Goal: Task Accomplishment & Management: Use online tool/utility

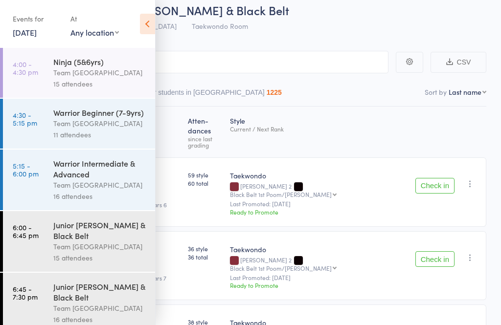
click at [145, 22] on icon at bounding box center [147, 24] width 15 height 21
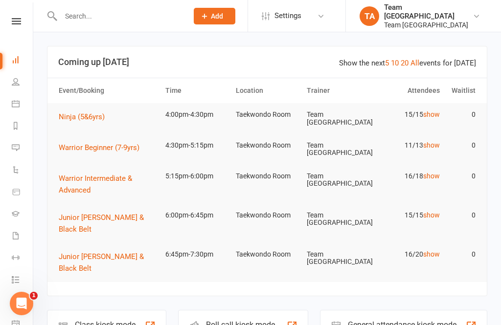
click at [15, 20] on icon at bounding box center [16, 21] width 9 height 6
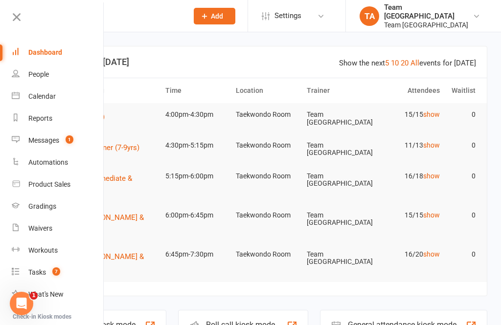
click at [45, 95] on div "Calendar" at bounding box center [41, 96] width 27 height 8
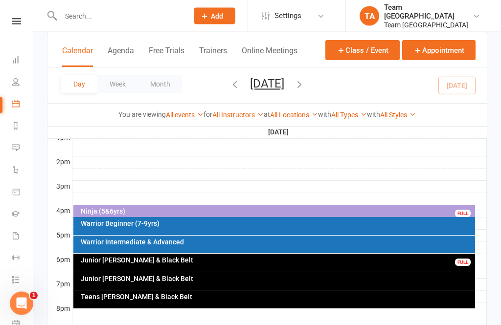
scroll to position [400, 0]
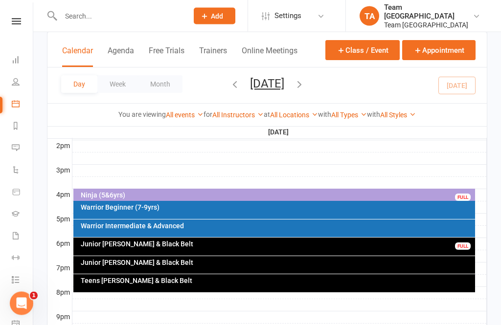
click at [224, 193] on div "Ninja (5&6yrs)" at bounding box center [276, 195] width 393 height 7
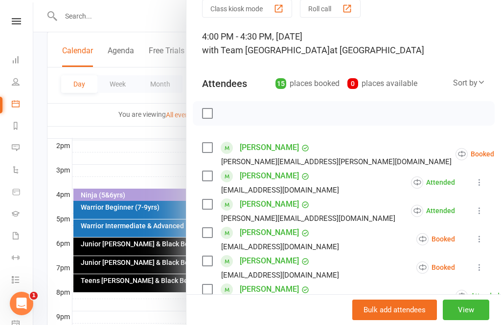
scroll to position [54, 0]
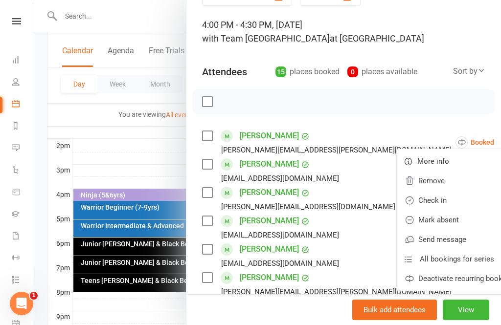
click at [412, 204] on link "Check in" at bounding box center [459, 201] width 127 height 20
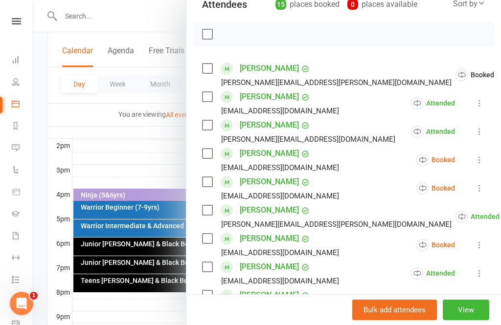
scroll to position [127, 0]
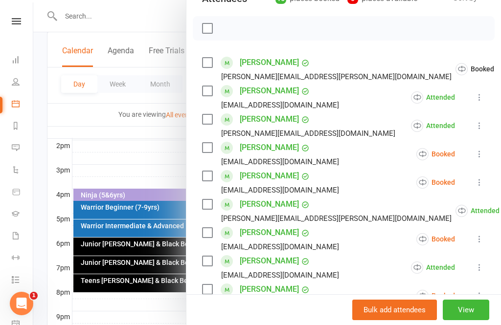
click at [484, 158] on icon at bounding box center [479, 154] width 10 height 10
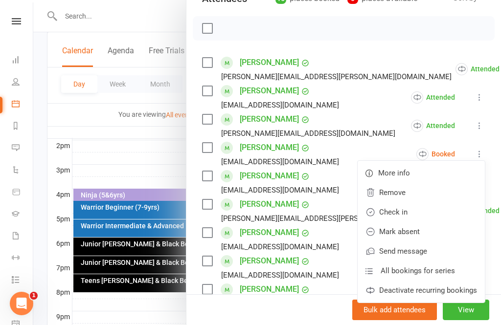
click at [420, 236] on link "Mark absent" at bounding box center [420, 232] width 127 height 20
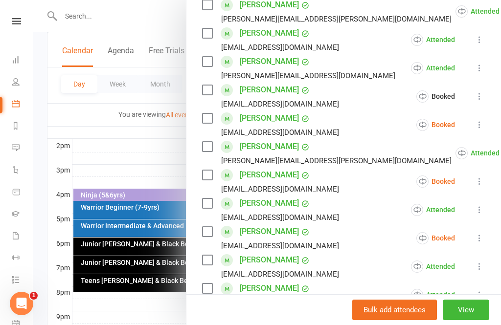
scroll to position [196, 0]
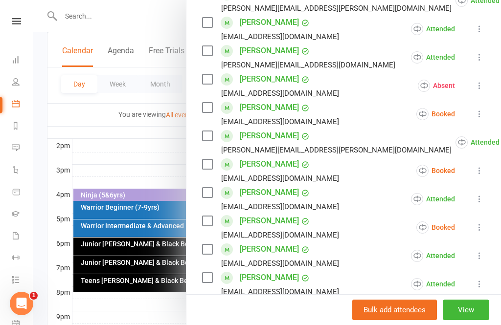
click at [484, 117] on icon at bounding box center [479, 114] width 10 height 10
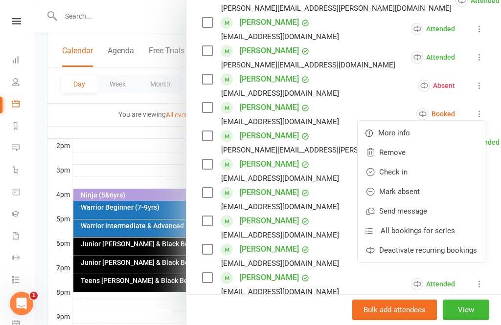
click at [419, 198] on link "Mark absent" at bounding box center [420, 192] width 127 height 20
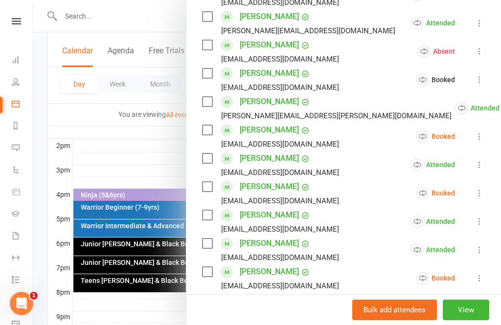
scroll to position [231, 0]
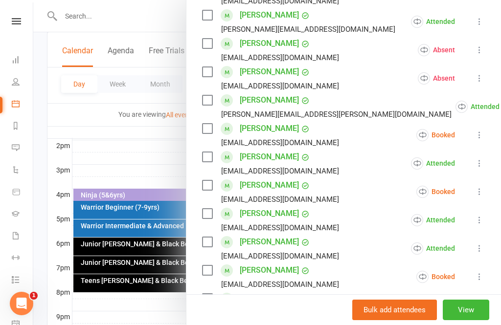
click at [481, 140] on icon at bounding box center [479, 135] width 10 height 10
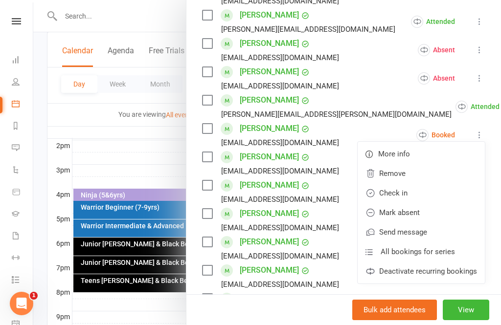
click at [412, 197] on link "Check in" at bounding box center [420, 193] width 127 height 20
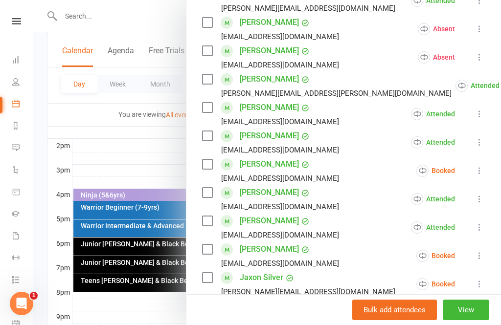
scroll to position [253, 0]
click at [483, 176] on button at bounding box center [479, 170] width 12 height 12
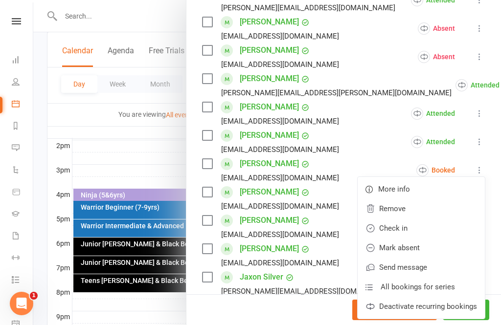
click at [409, 234] on link "Check in" at bounding box center [420, 228] width 127 height 20
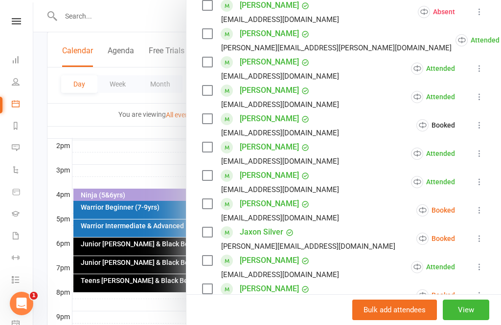
scroll to position [301, 0]
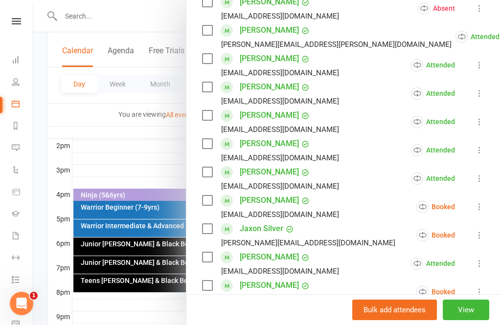
click at [482, 209] on icon at bounding box center [479, 207] width 10 height 10
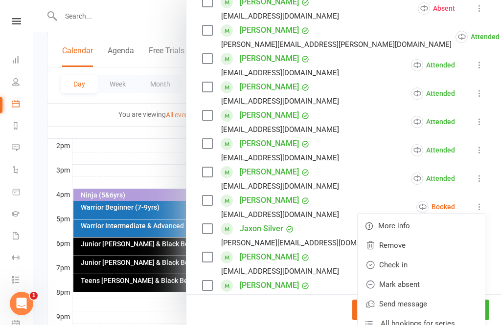
click at [410, 268] on link "Check in" at bounding box center [420, 265] width 127 height 20
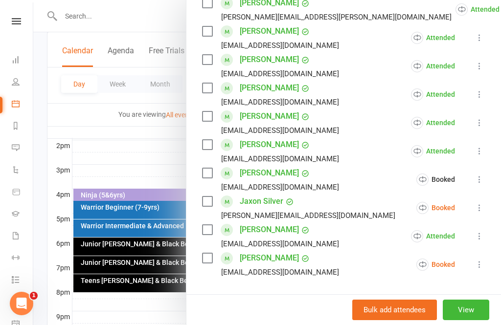
scroll to position [331, 0]
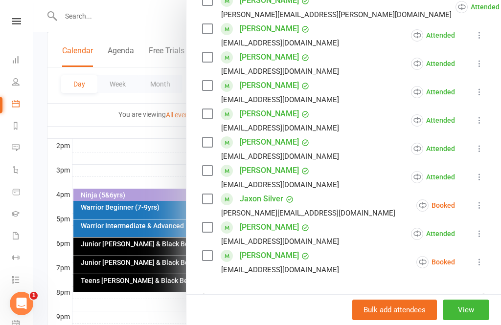
click at [478, 210] on icon at bounding box center [479, 205] width 10 height 10
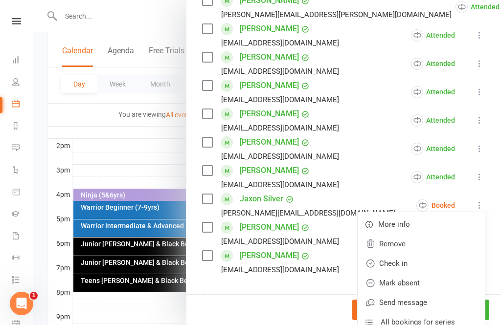
click at [423, 285] on link "Mark absent" at bounding box center [420, 283] width 127 height 20
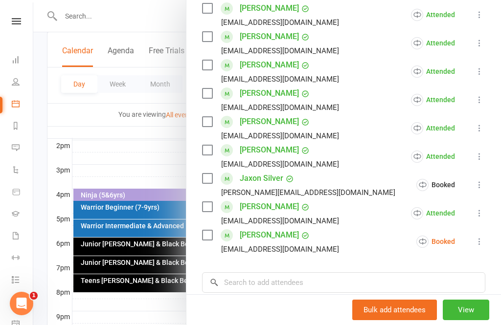
scroll to position [352, 0]
click at [484, 246] on icon at bounding box center [479, 241] width 10 height 10
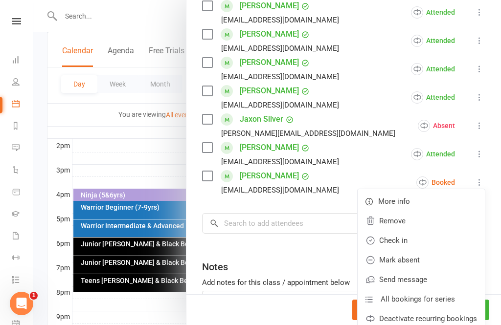
scroll to position [420, 0]
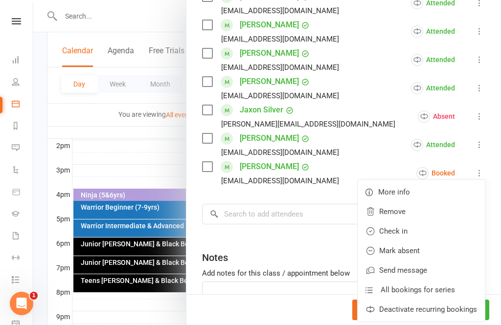
click at [425, 258] on link "Mark absent" at bounding box center [420, 251] width 127 height 20
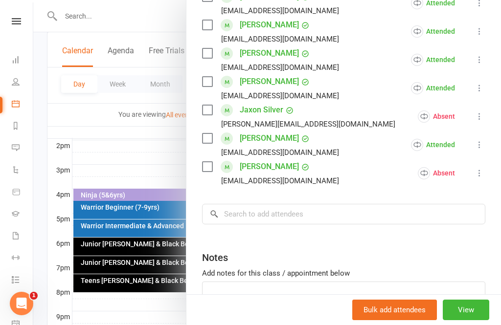
click at [477, 320] on button "View" at bounding box center [465, 310] width 46 height 21
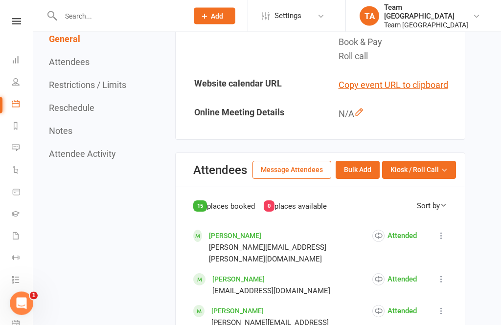
scroll to position [423, 0]
click at [442, 178] on button "Kiosk / Roll Call" at bounding box center [419, 170] width 74 height 18
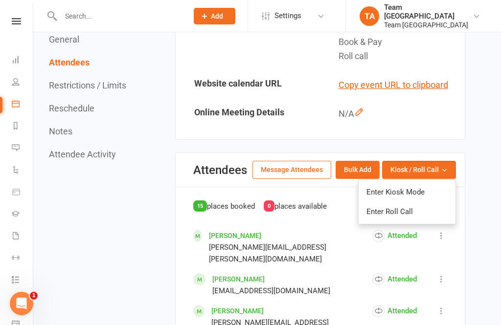
click at [402, 221] on link "Enter Roll Call" at bounding box center [406, 212] width 97 height 20
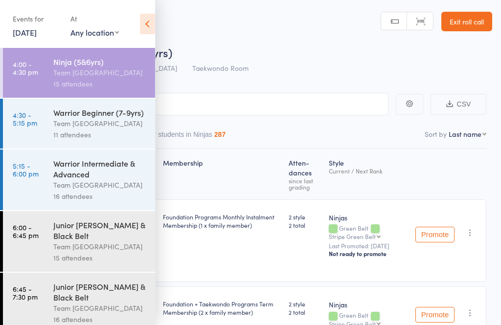
click at [120, 77] on div "Team [GEOGRAPHIC_DATA]" at bounding box center [99, 72] width 93 height 11
click at [143, 25] on icon at bounding box center [147, 24] width 15 height 21
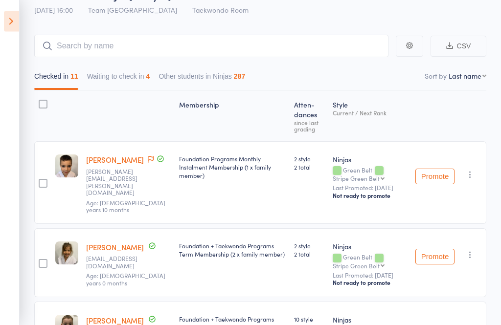
scroll to position [58, 0]
click at [14, 21] on icon at bounding box center [11, 21] width 15 height 21
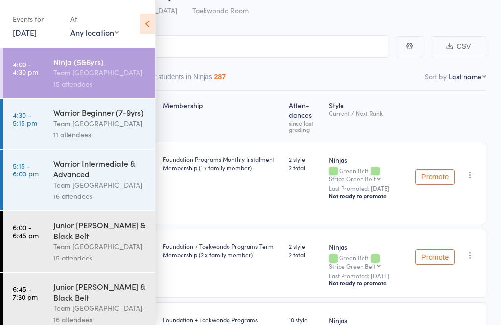
click at [79, 129] on div "Team [GEOGRAPHIC_DATA]" at bounding box center [99, 123] width 93 height 11
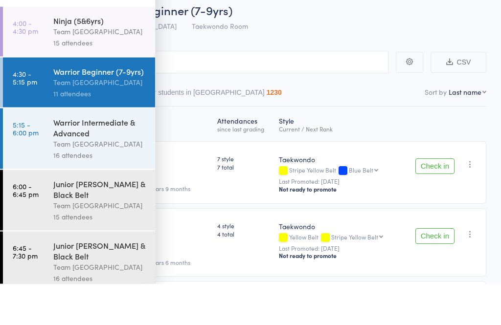
scroll to position [42, 0]
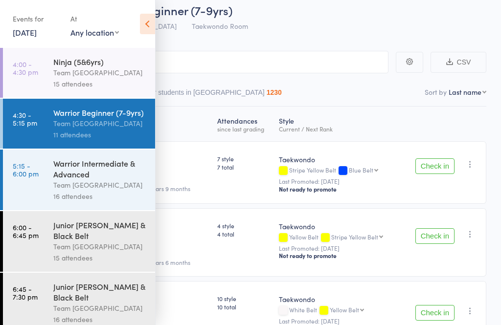
click at [106, 68] on div "Team [GEOGRAPHIC_DATA]" at bounding box center [99, 72] width 93 height 11
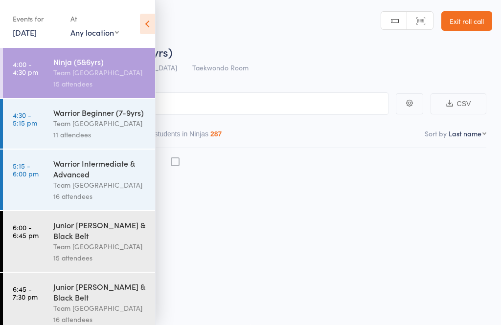
click at [100, 113] on div "Warrior Beginner (7-9yrs)" at bounding box center [99, 112] width 93 height 11
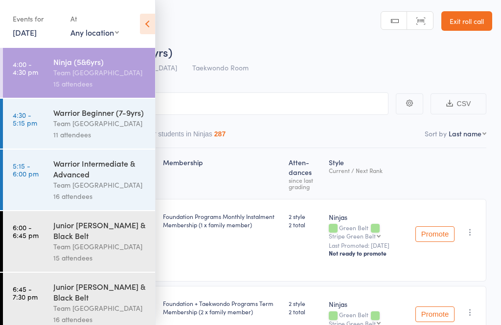
click at [150, 25] on icon at bounding box center [147, 24] width 15 height 21
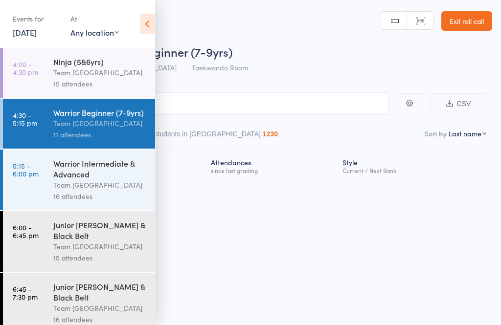
click at [149, 21] on icon at bounding box center [147, 24] width 15 height 21
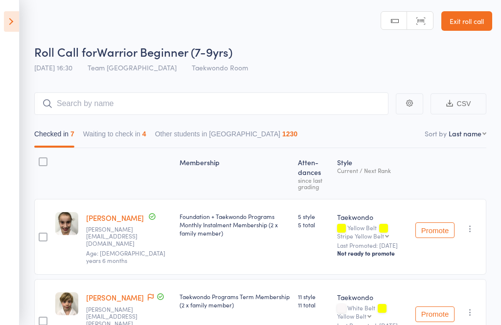
click at [13, 22] on icon at bounding box center [11, 21] width 15 height 21
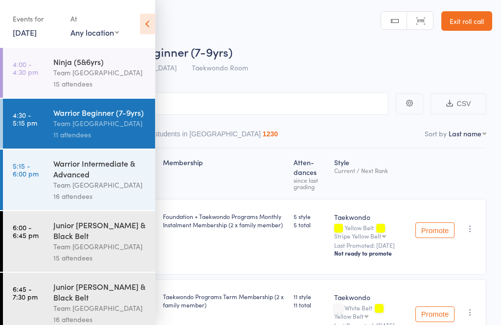
click at [79, 76] on div "Team [GEOGRAPHIC_DATA]" at bounding box center [99, 72] width 93 height 11
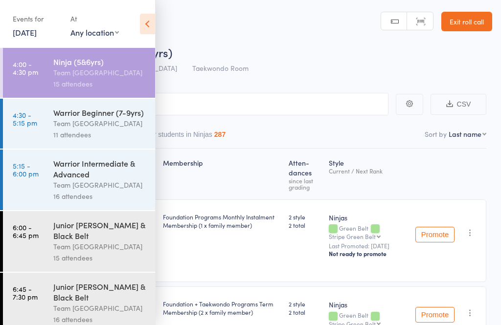
click at [106, 69] on div "Team [GEOGRAPHIC_DATA]" at bounding box center [99, 72] width 93 height 11
click at [144, 27] on icon at bounding box center [147, 24] width 15 height 21
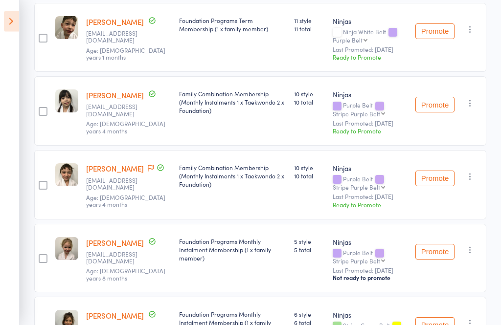
scroll to position [590, 0]
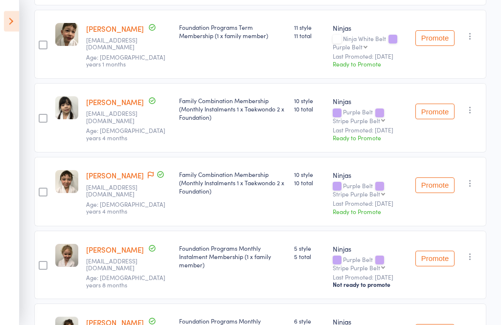
click at [436, 188] on button "Promote" at bounding box center [434, 186] width 39 height 16
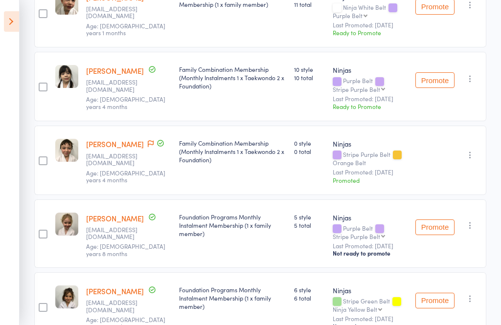
click at [432, 77] on button "Promote" at bounding box center [434, 80] width 39 height 16
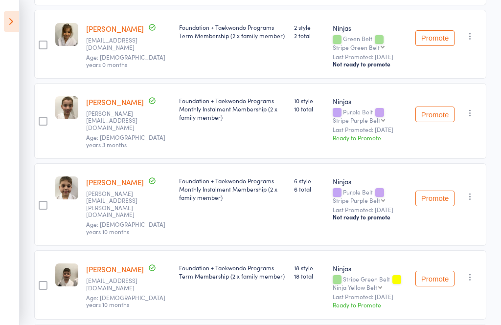
scroll to position [270, 0]
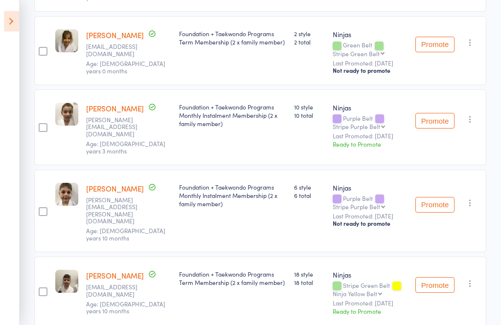
click at [429, 114] on button "Promote" at bounding box center [434, 121] width 39 height 16
click at [14, 20] on icon at bounding box center [11, 21] width 15 height 21
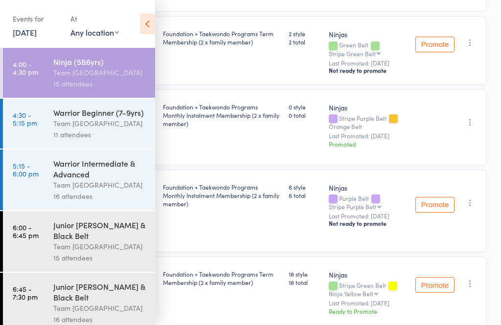
click at [141, 24] on icon at bounding box center [147, 24] width 15 height 21
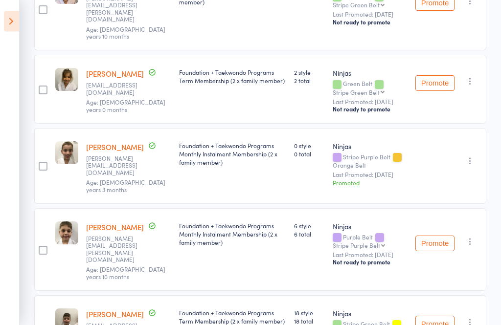
scroll to position [0, 0]
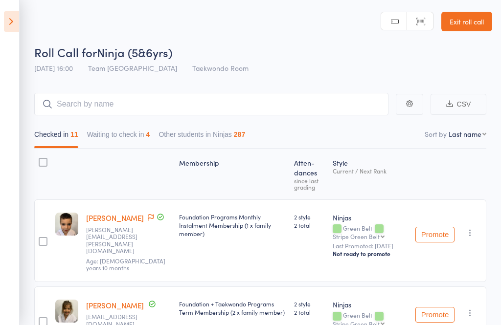
click at [476, 20] on link "Exit roll call" at bounding box center [466, 22] width 51 height 20
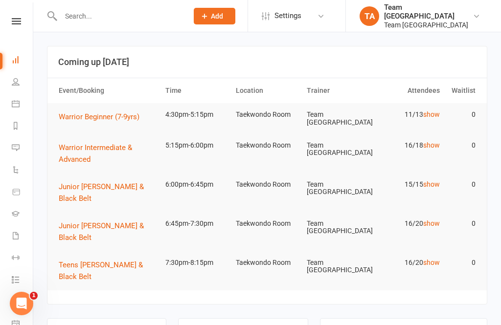
click at [14, 19] on icon at bounding box center [16, 21] width 9 height 6
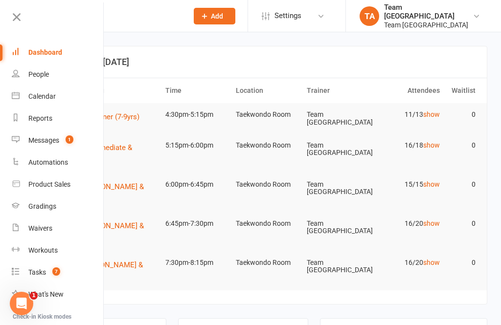
click at [50, 207] on div "Gradings" at bounding box center [42, 206] width 28 height 8
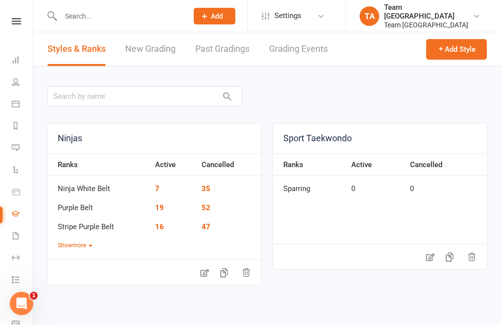
click at [299, 61] on link "Grading Events" at bounding box center [298, 49] width 59 height 34
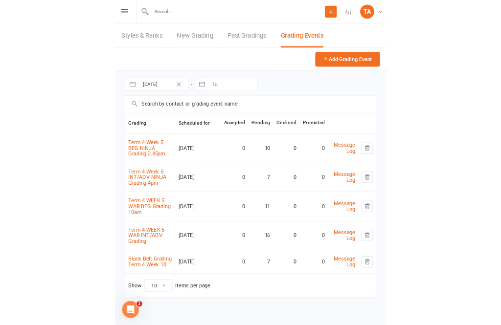
scroll to position [25, 0]
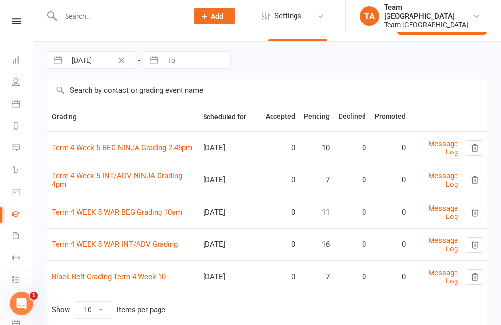
click at [9, 20] on link at bounding box center [16, 21] width 35 height 6
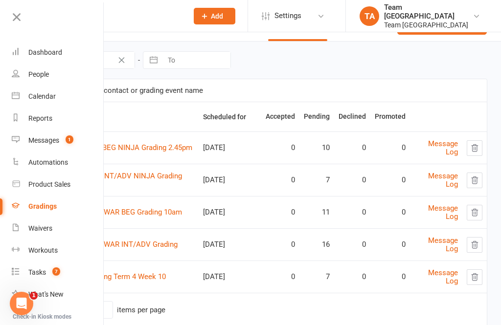
click at [48, 93] on div "Calendar" at bounding box center [41, 96] width 27 height 8
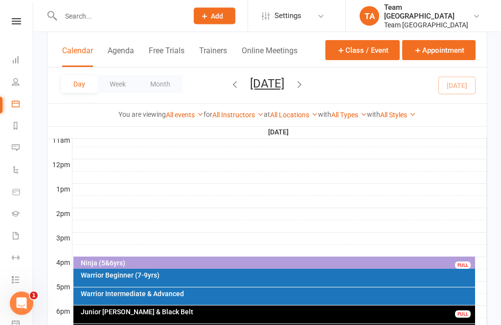
scroll to position [375, 0]
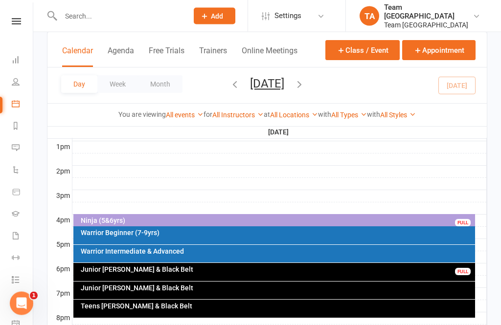
click at [159, 238] on div "Warrior Beginner (7-9yrs)" at bounding box center [274, 236] width 402 height 18
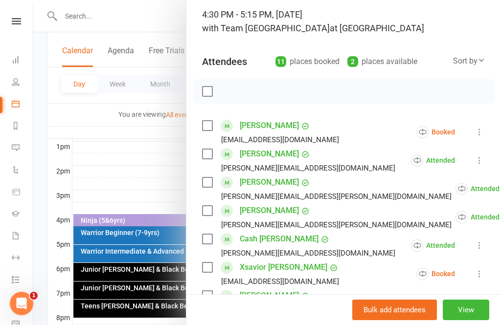
scroll to position [63, 0]
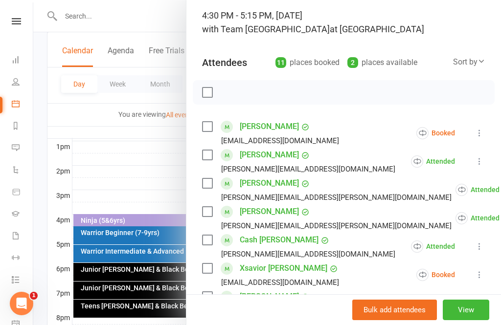
click at [478, 138] on icon at bounding box center [479, 133] width 10 height 10
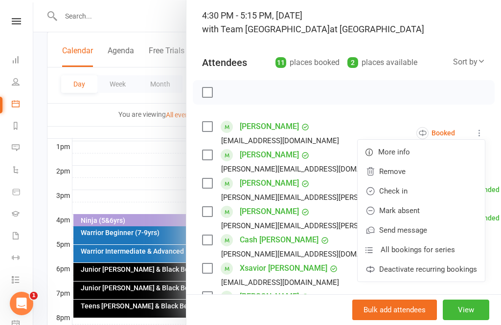
click at [420, 211] on link "Mark absent" at bounding box center [420, 211] width 127 height 20
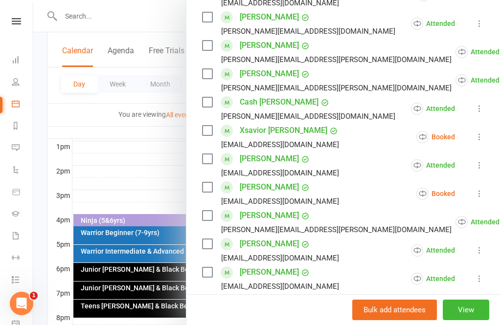
scroll to position [202, 0]
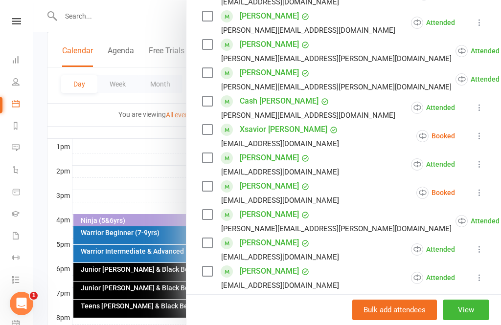
click at [478, 141] on icon at bounding box center [479, 136] width 10 height 10
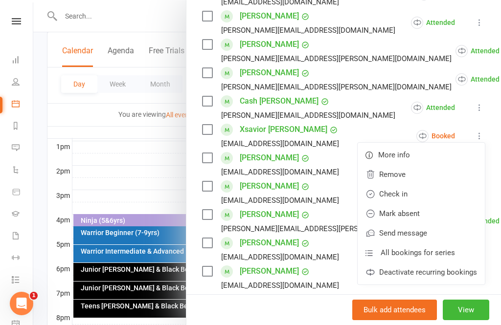
click at [415, 222] on link "Mark absent" at bounding box center [420, 214] width 127 height 20
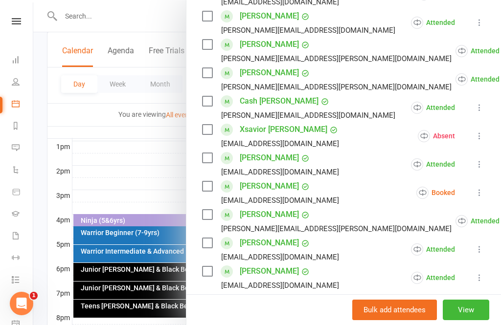
click at [483, 197] on icon at bounding box center [479, 193] width 10 height 10
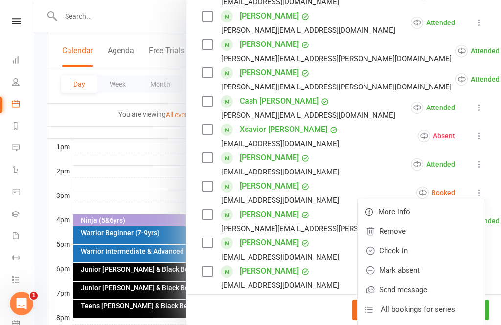
click at [422, 257] on link "Check in" at bounding box center [420, 251] width 127 height 20
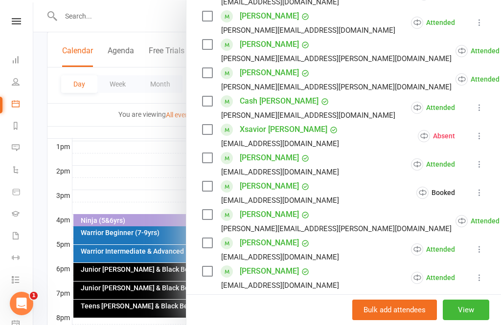
click at [478, 320] on button "View" at bounding box center [465, 310] width 46 height 21
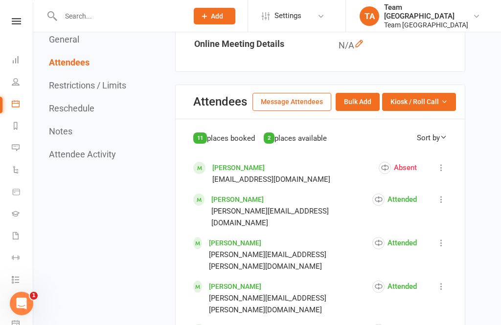
scroll to position [405, 0]
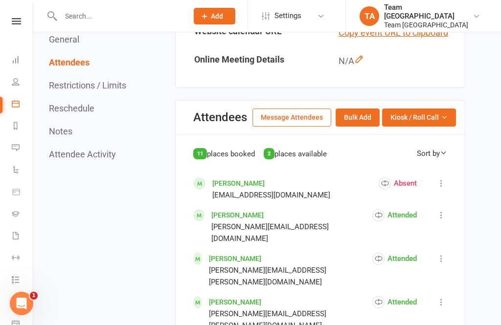
click at [439, 116] on button "Kiosk / Roll Call" at bounding box center [419, 118] width 74 height 18
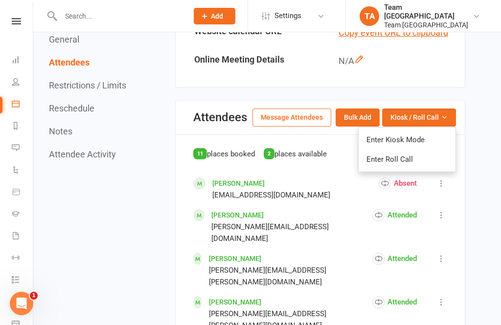
click at [412, 160] on link "Enter Roll Call" at bounding box center [406, 160] width 97 height 20
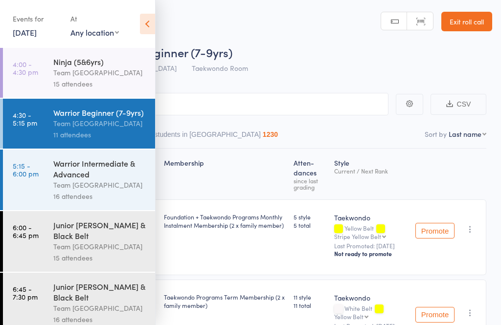
click at [120, 128] on div "Team [GEOGRAPHIC_DATA]" at bounding box center [99, 123] width 93 height 11
click at [149, 26] on icon at bounding box center [147, 24] width 15 height 21
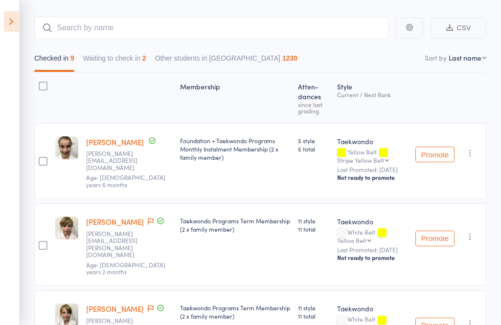
scroll to position [83, 0]
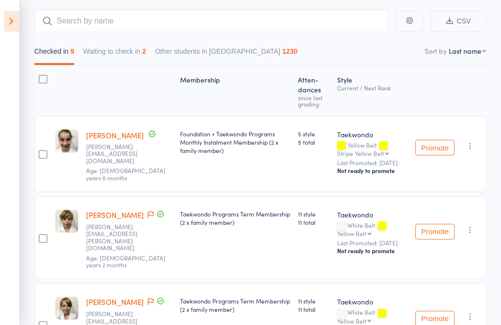
click at [130, 45] on button "Waiting to check in 2" at bounding box center [114, 54] width 63 height 22
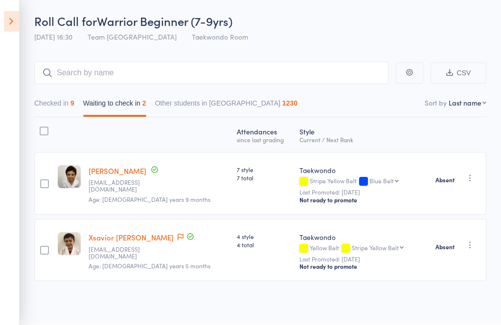
scroll to position [1, 0]
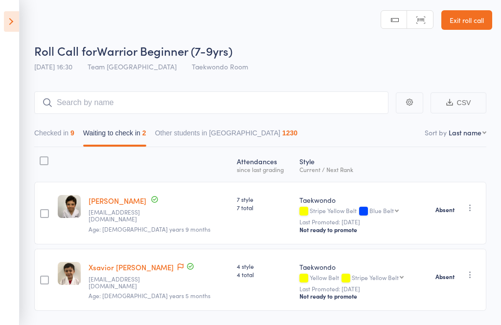
click at [62, 133] on button "Checked in 9" at bounding box center [54, 135] width 40 height 22
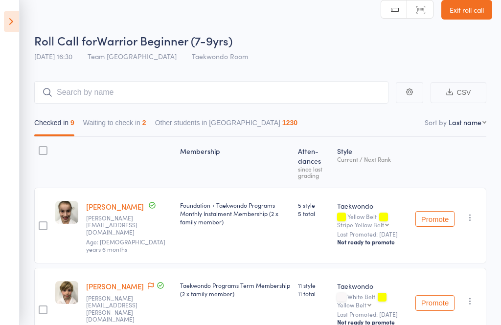
scroll to position [11, 0]
click at [481, 128] on select "First name Last name Birthday [DATE]? Behind on payments? Check in time Next pa…" at bounding box center [467, 123] width 38 height 10
select select "0"
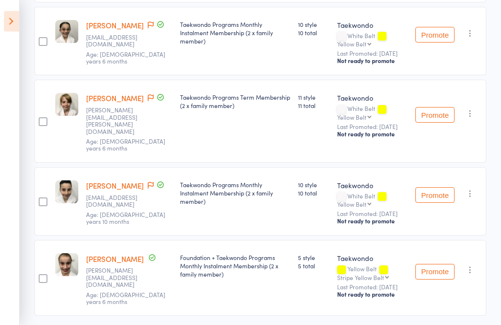
scroll to position [607, 0]
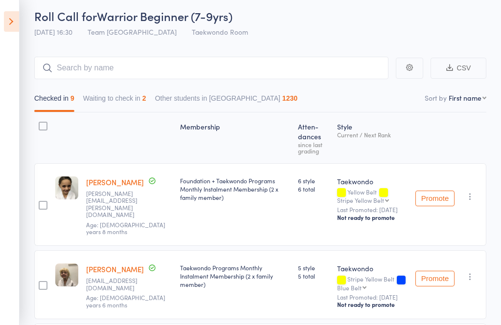
click at [126, 96] on button "Waiting to check in 2" at bounding box center [114, 100] width 63 height 22
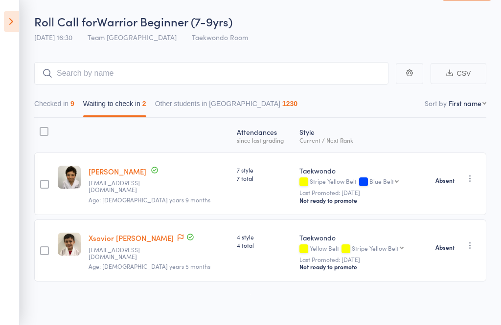
click at [118, 236] on link "Xsavior [PERSON_NAME]" at bounding box center [130, 238] width 85 height 10
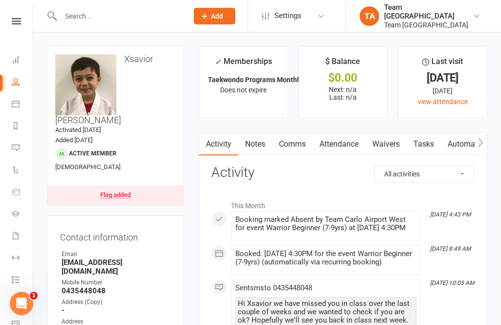
click at [21, 13] on nav "Clubworx Dashboard People Calendar Reports Messages 1 Automations Product Sales…" at bounding box center [16, 164] width 33 height 325
click at [17, 23] on icon at bounding box center [16, 21] width 9 height 6
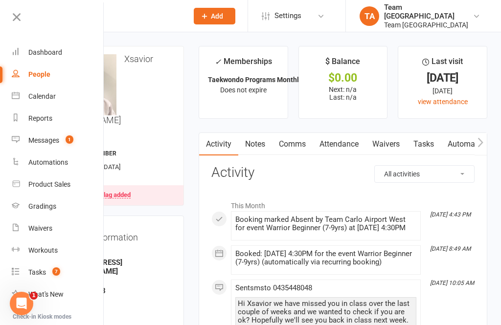
click at [51, 102] on link "Calendar" at bounding box center [58, 97] width 92 height 22
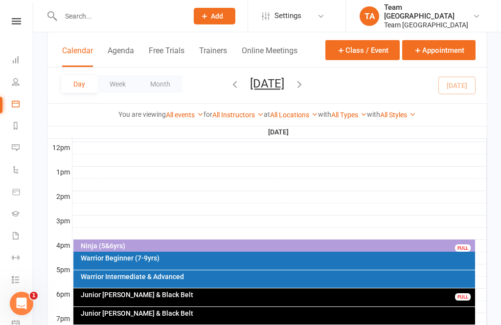
scroll to position [350, 0]
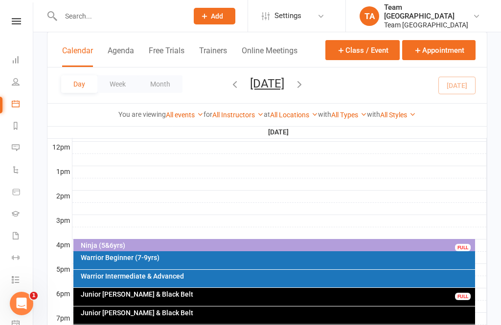
click at [175, 283] on div "Warrior Intermediate & Advanced" at bounding box center [274, 279] width 402 height 18
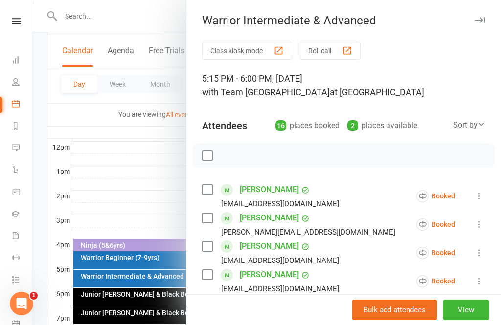
click at [481, 320] on button "View" at bounding box center [465, 310] width 46 height 21
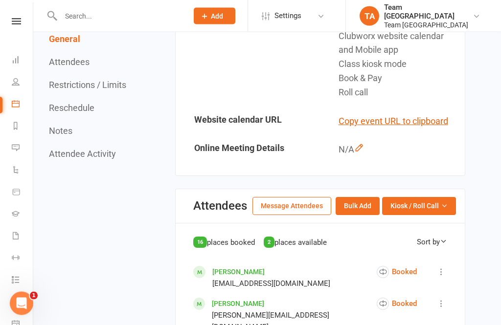
scroll to position [318, 0]
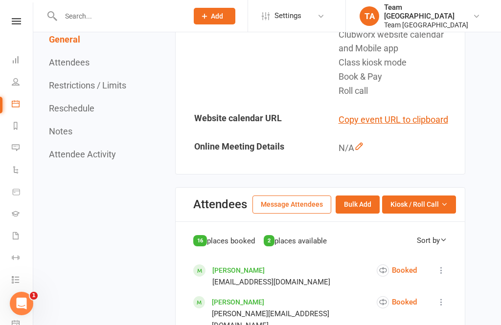
click at [446, 208] on button "Kiosk / Roll Call" at bounding box center [419, 205] width 74 height 18
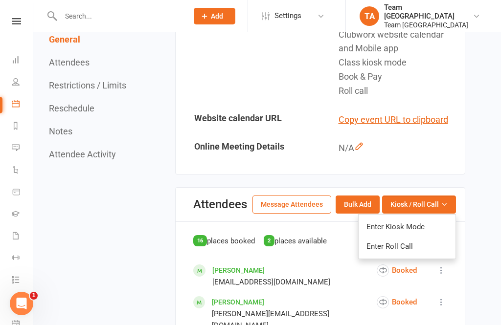
click at [427, 245] on link "Enter Roll Call" at bounding box center [406, 247] width 97 height 20
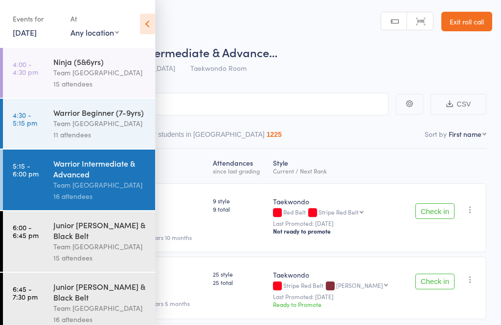
click at [86, 186] on div "Team [GEOGRAPHIC_DATA]" at bounding box center [99, 184] width 93 height 11
click at [151, 25] on icon at bounding box center [147, 24] width 15 height 21
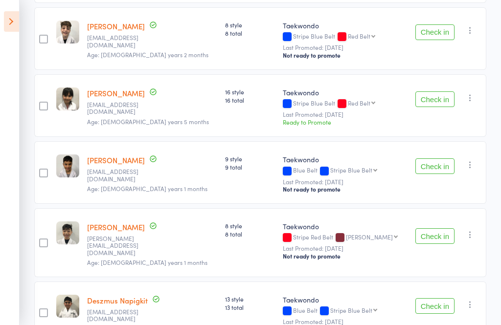
scroll to position [325, 0]
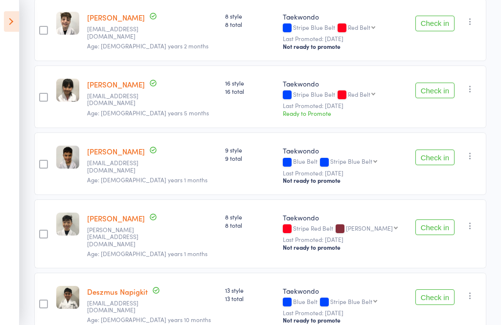
click at [475, 151] on icon "button" at bounding box center [470, 156] width 10 height 10
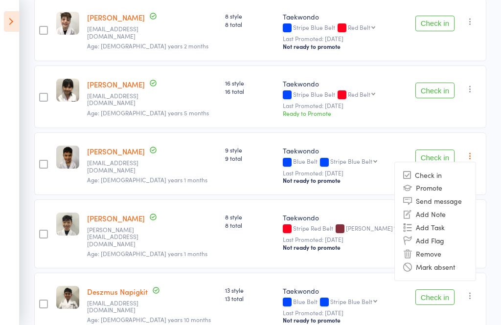
click at [437, 249] on li "Remove" at bounding box center [434, 253] width 81 height 13
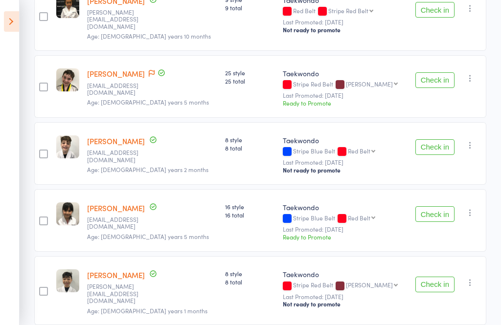
scroll to position [0, 0]
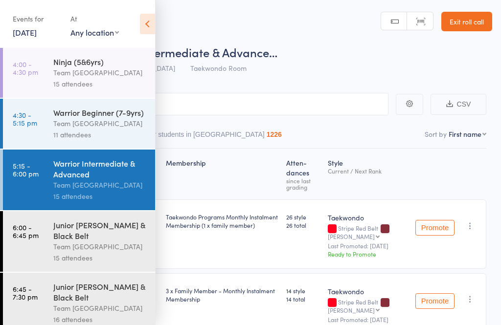
click at [112, 189] on div "Team [GEOGRAPHIC_DATA]" at bounding box center [99, 184] width 93 height 11
click at [147, 29] on icon at bounding box center [147, 24] width 15 height 21
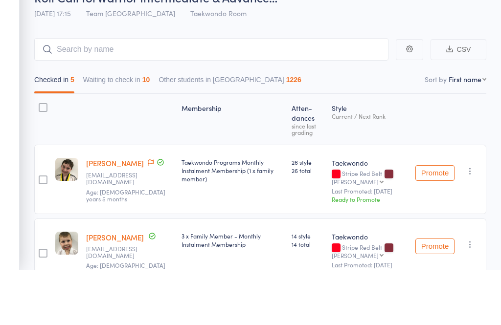
scroll to position [75, 0]
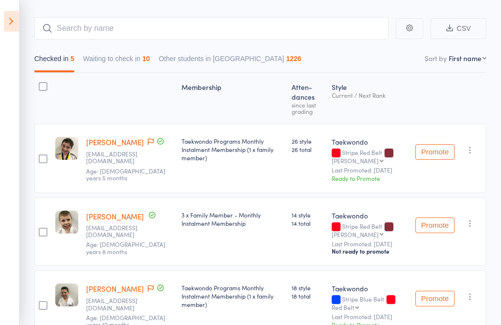
click at [129, 68] on button "Waiting to check in 10" at bounding box center [116, 61] width 67 height 22
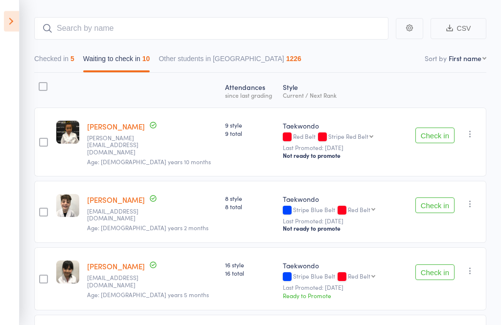
scroll to position [76, 0]
click at [430, 136] on button "Check in" at bounding box center [434, 136] width 39 height 16
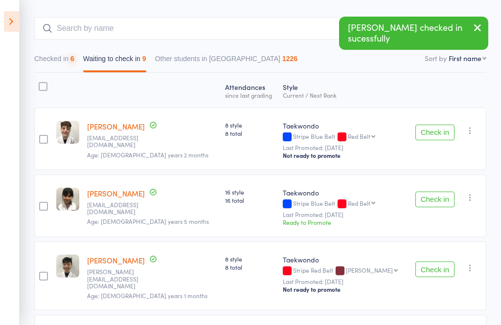
click at [432, 133] on button "Check in" at bounding box center [434, 133] width 39 height 16
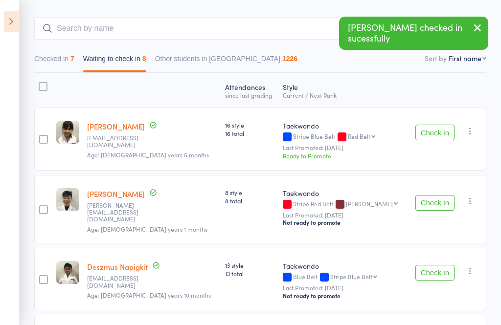
click at [475, 135] on icon "button" at bounding box center [470, 131] width 10 height 10
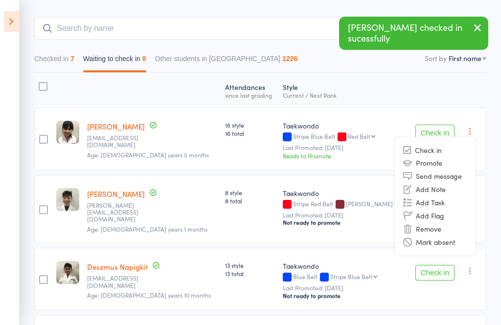
click at [458, 248] on li "Mark absent" at bounding box center [434, 242] width 81 height 13
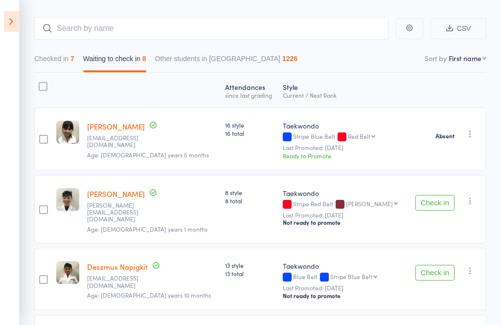
click at [475, 202] on icon "button" at bounding box center [470, 201] width 10 height 10
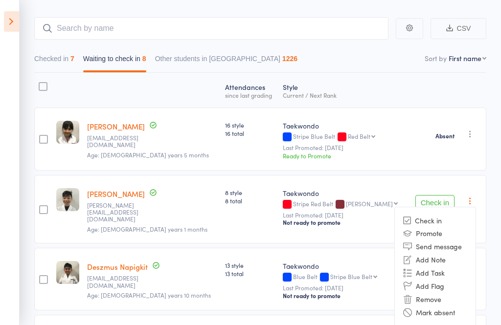
click at [457, 310] on li "Mark absent" at bounding box center [434, 312] width 81 height 13
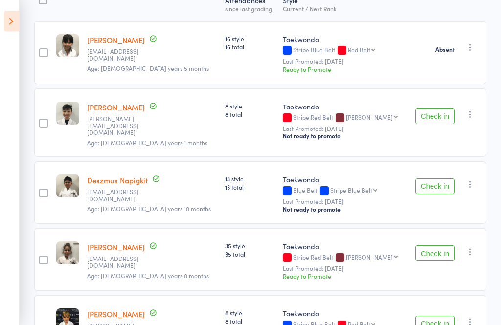
scroll to position [162, 0]
click at [430, 180] on button "Check in" at bounding box center [434, 186] width 39 height 16
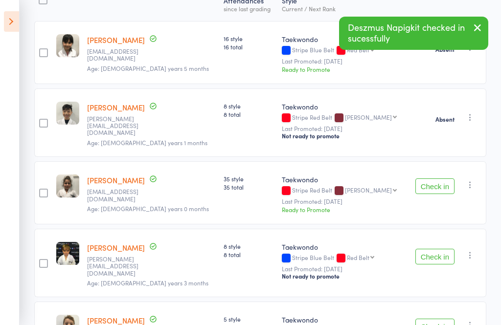
click at [431, 184] on button "Check in" at bounding box center [434, 186] width 39 height 16
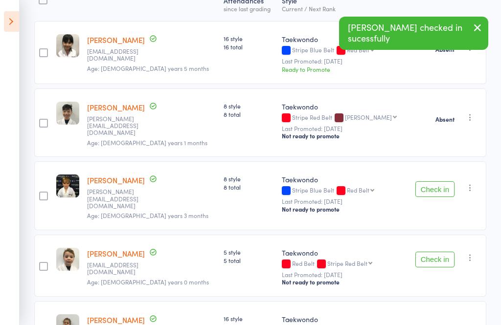
click at [474, 183] on icon "button" at bounding box center [470, 188] width 10 height 10
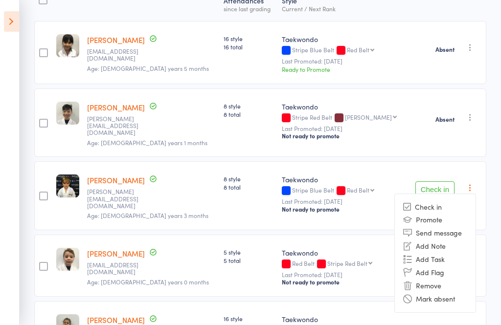
click at [454, 293] on li "Mark absent" at bounding box center [434, 298] width 81 height 13
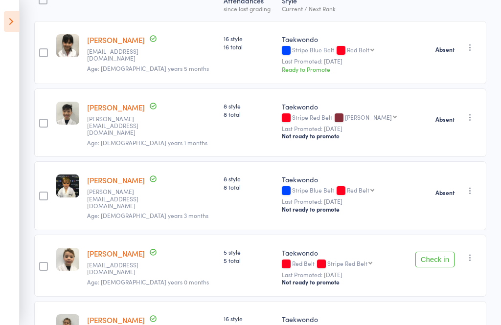
click at [476, 252] on button "button" at bounding box center [470, 258] width 12 height 12
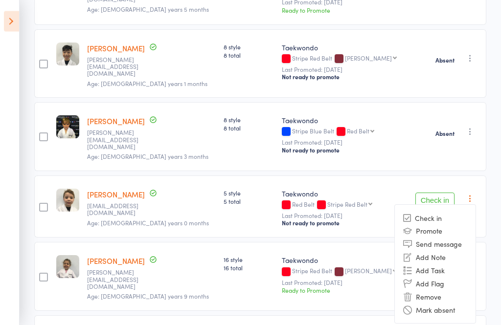
scroll to position [222, 0]
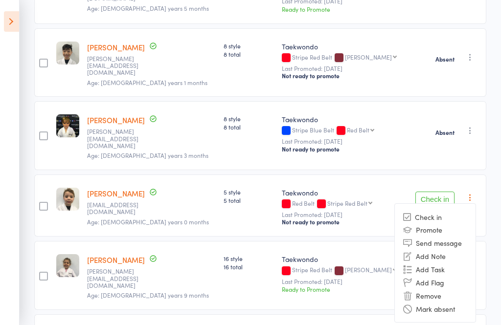
click at [452, 302] on li "Mark absent" at bounding box center [434, 308] width 81 height 13
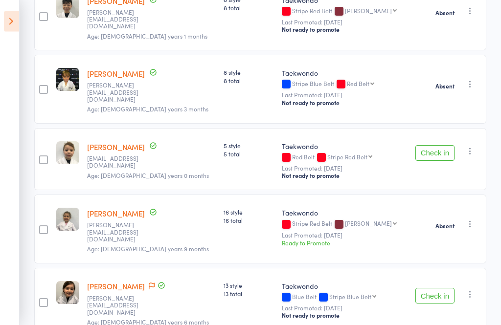
scroll to position [269, 0]
click at [437, 287] on button "Check in" at bounding box center [434, 295] width 39 height 16
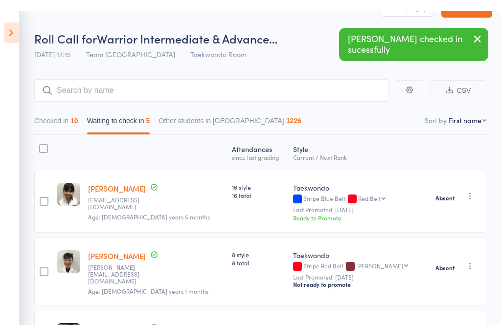
scroll to position [0, 0]
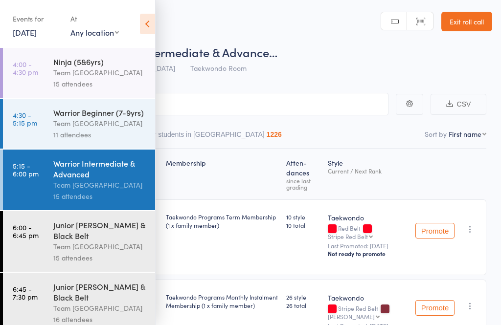
click at [112, 179] on div "Warrior Intermediate & Advanced" at bounding box center [99, 169] width 93 height 22
click at [142, 22] on icon at bounding box center [147, 24] width 15 height 21
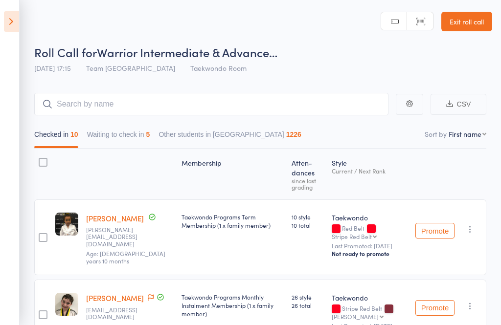
click at [130, 144] on button "Waiting to check in 5" at bounding box center [118, 137] width 63 height 22
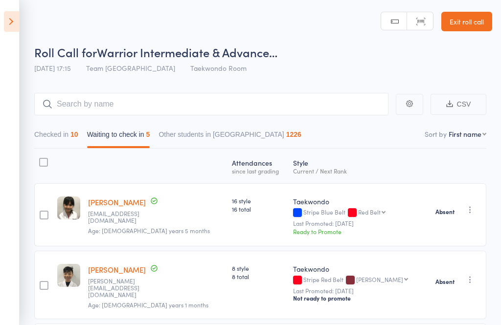
click at [16, 24] on icon at bounding box center [11, 21] width 15 height 21
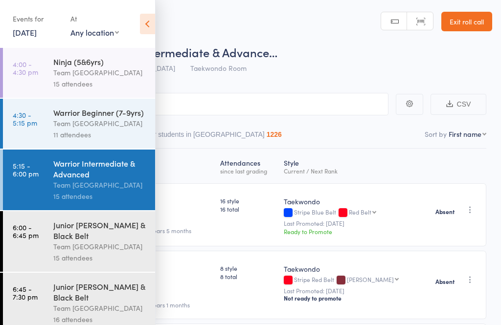
click at [74, 229] on div "Junior [PERSON_NAME] & Black Belt" at bounding box center [99, 230] width 93 height 22
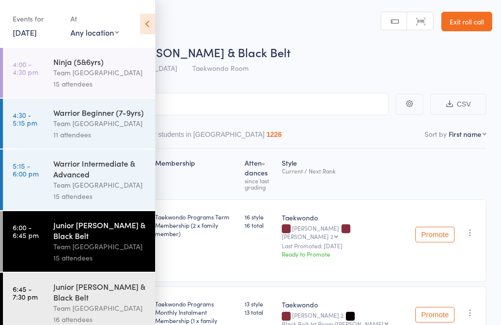
click at [96, 249] on div "Team [GEOGRAPHIC_DATA]" at bounding box center [99, 246] width 93 height 11
click at [145, 30] on icon at bounding box center [147, 24] width 15 height 21
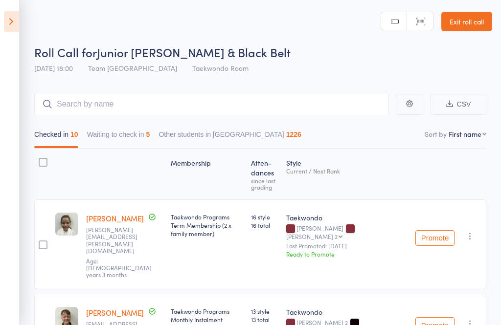
click at [128, 134] on button "Waiting to check in 5" at bounding box center [118, 137] width 63 height 22
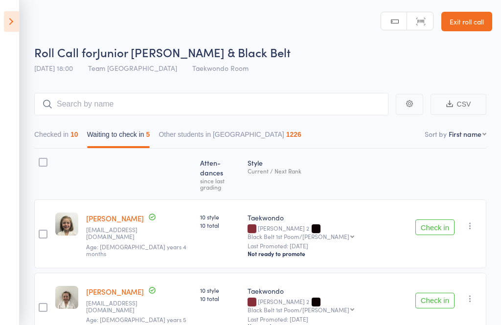
click at [475, 221] on icon "button" at bounding box center [470, 226] width 10 height 10
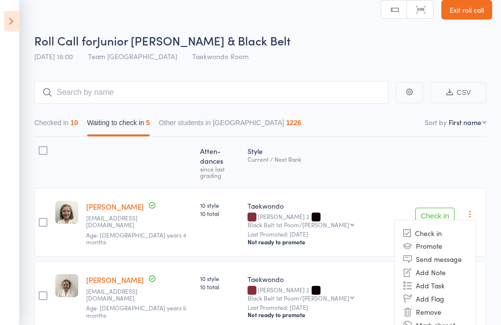
scroll to position [12, 0]
click at [457, 319] on li "Mark absent" at bounding box center [434, 325] width 81 height 13
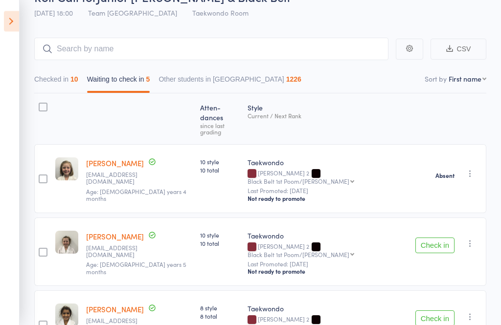
scroll to position [69, 0]
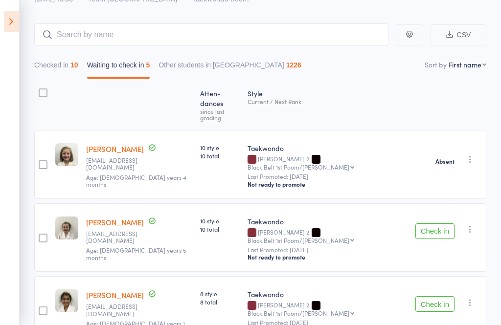
click at [471, 224] on icon "button" at bounding box center [470, 229] width 10 height 10
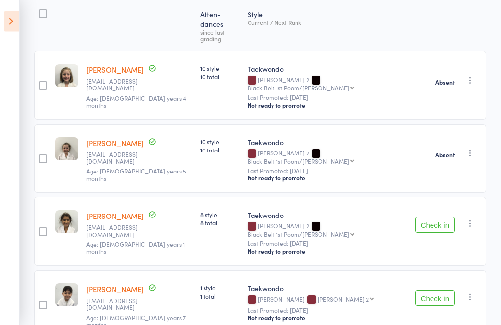
scroll to position [149, 0]
click at [430, 217] on button "Check in" at bounding box center [434, 225] width 39 height 16
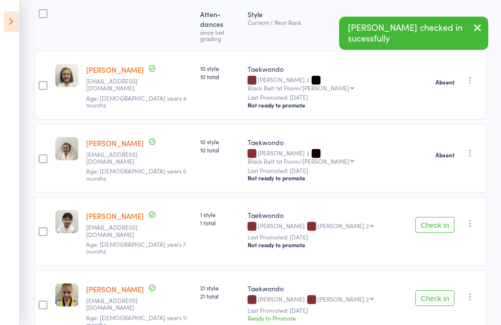
scroll to position [135, 0]
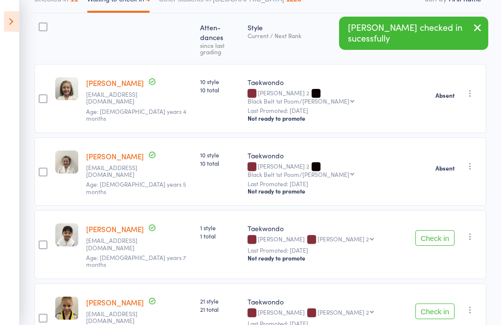
click at [476, 231] on button "button" at bounding box center [470, 237] width 12 height 12
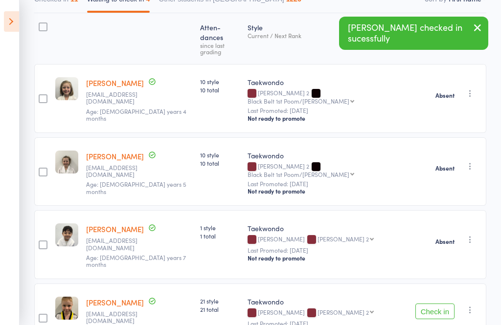
click at [474, 305] on icon "button" at bounding box center [470, 310] width 10 height 10
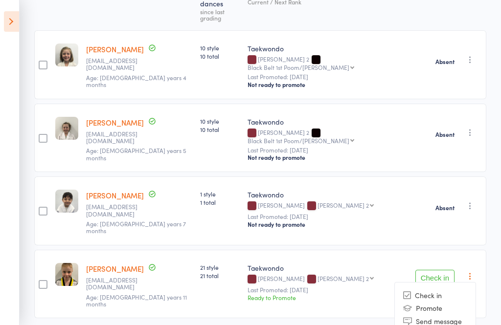
scroll to position [178, 0]
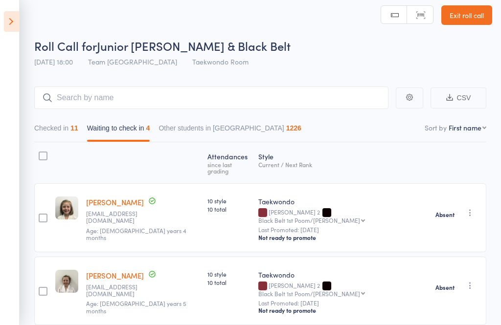
scroll to position [1, 0]
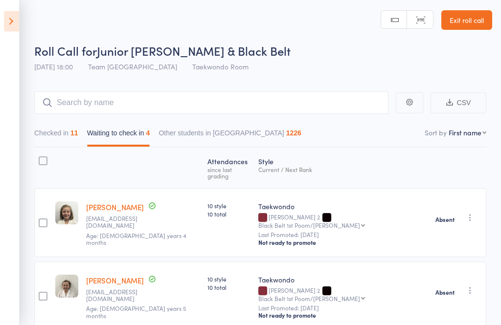
click at [59, 137] on button "Checked in 11" at bounding box center [56, 136] width 44 height 22
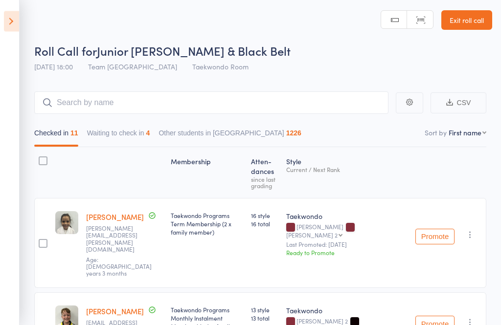
scroll to position [1, 0]
click at [135, 138] on button "Waiting to check in 4" at bounding box center [118, 135] width 63 height 22
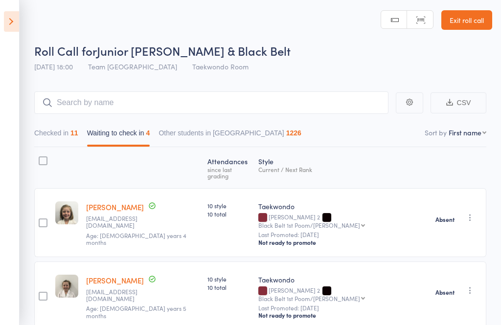
scroll to position [1, 0]
